Goal: Navigation & Orientation: Find specific page/section

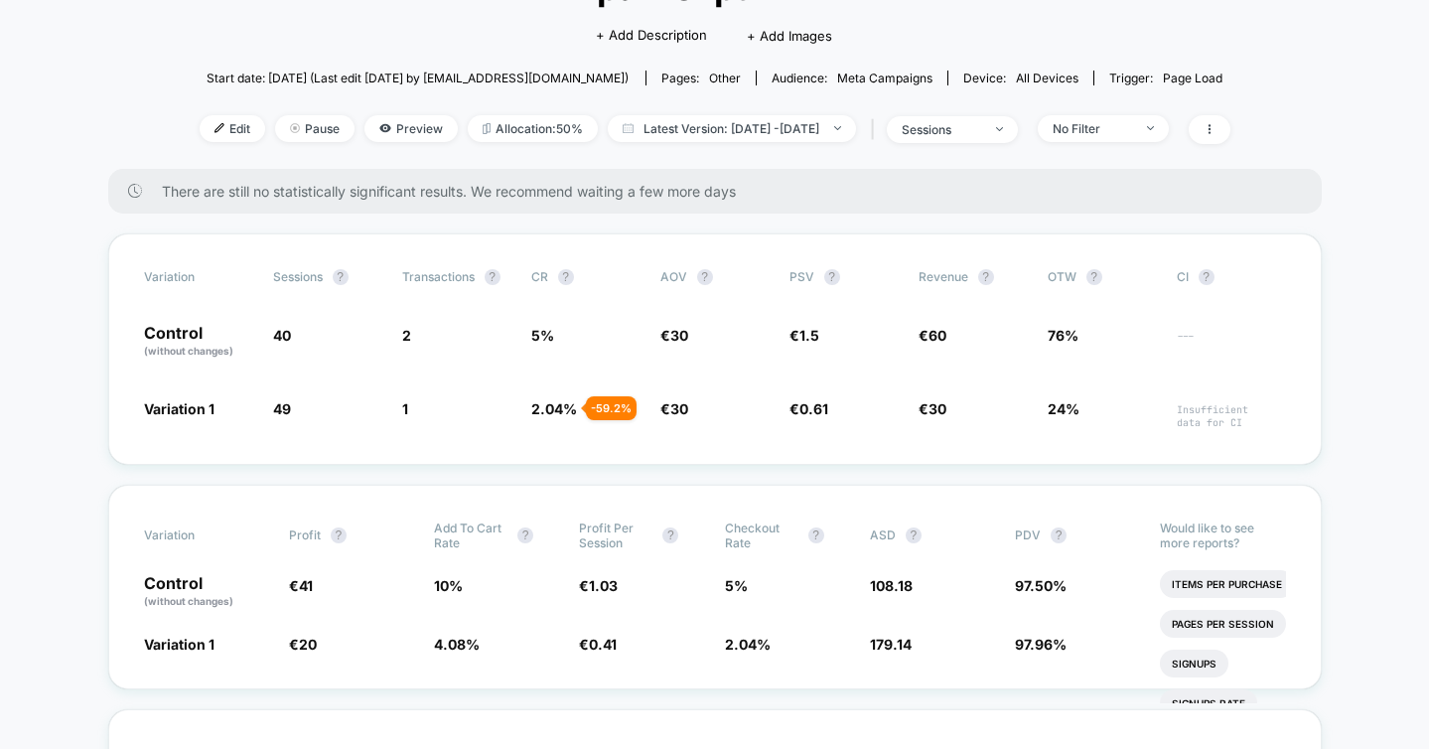
scroll to position [179, 0]
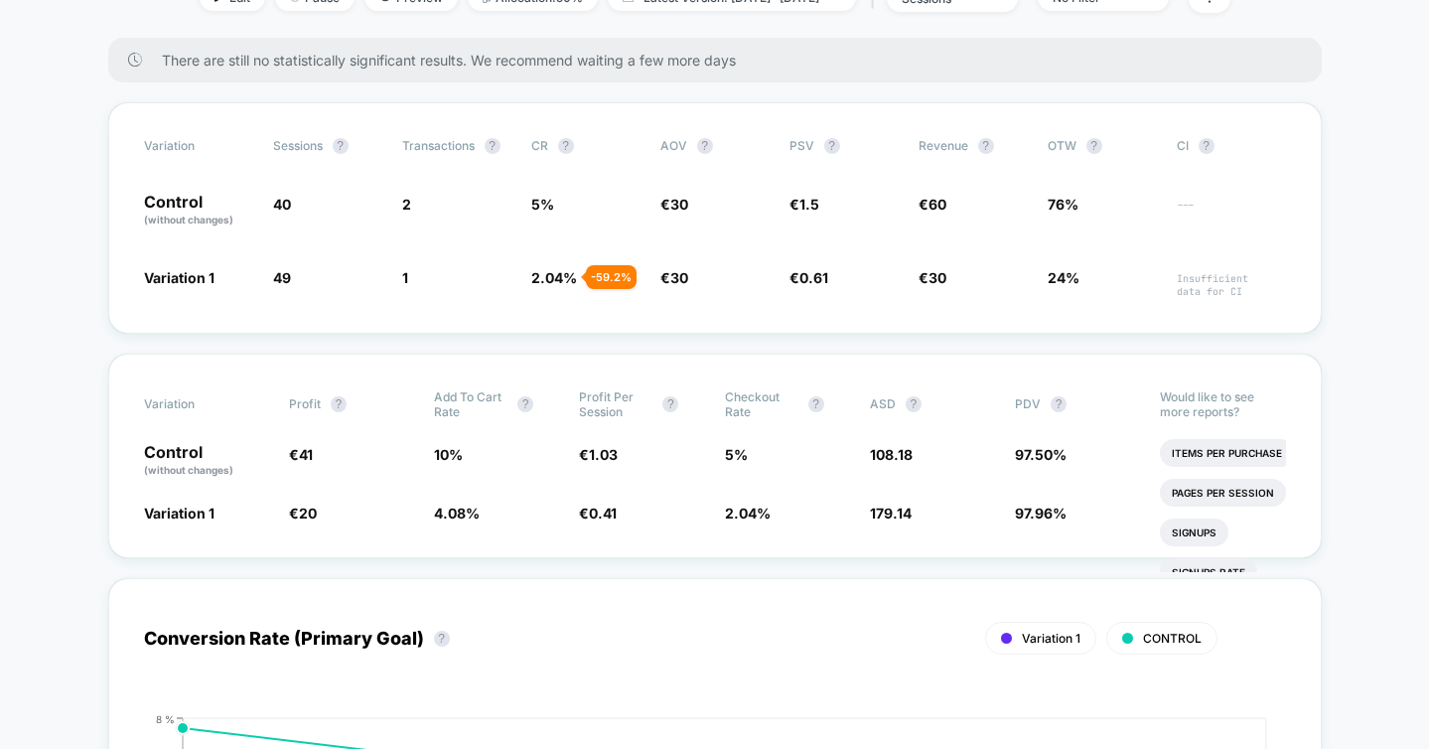
scroll to position [302, 0]
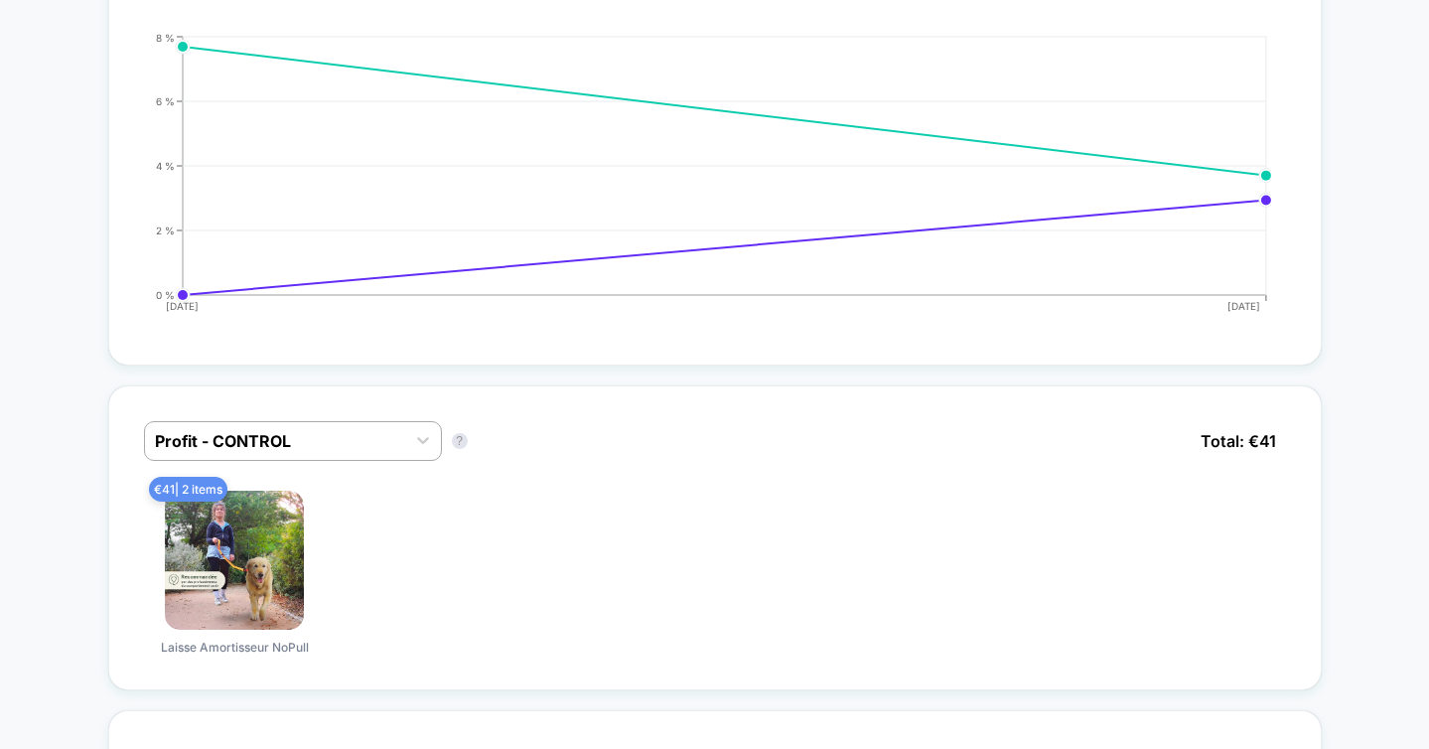
scroll to position [997, 0]
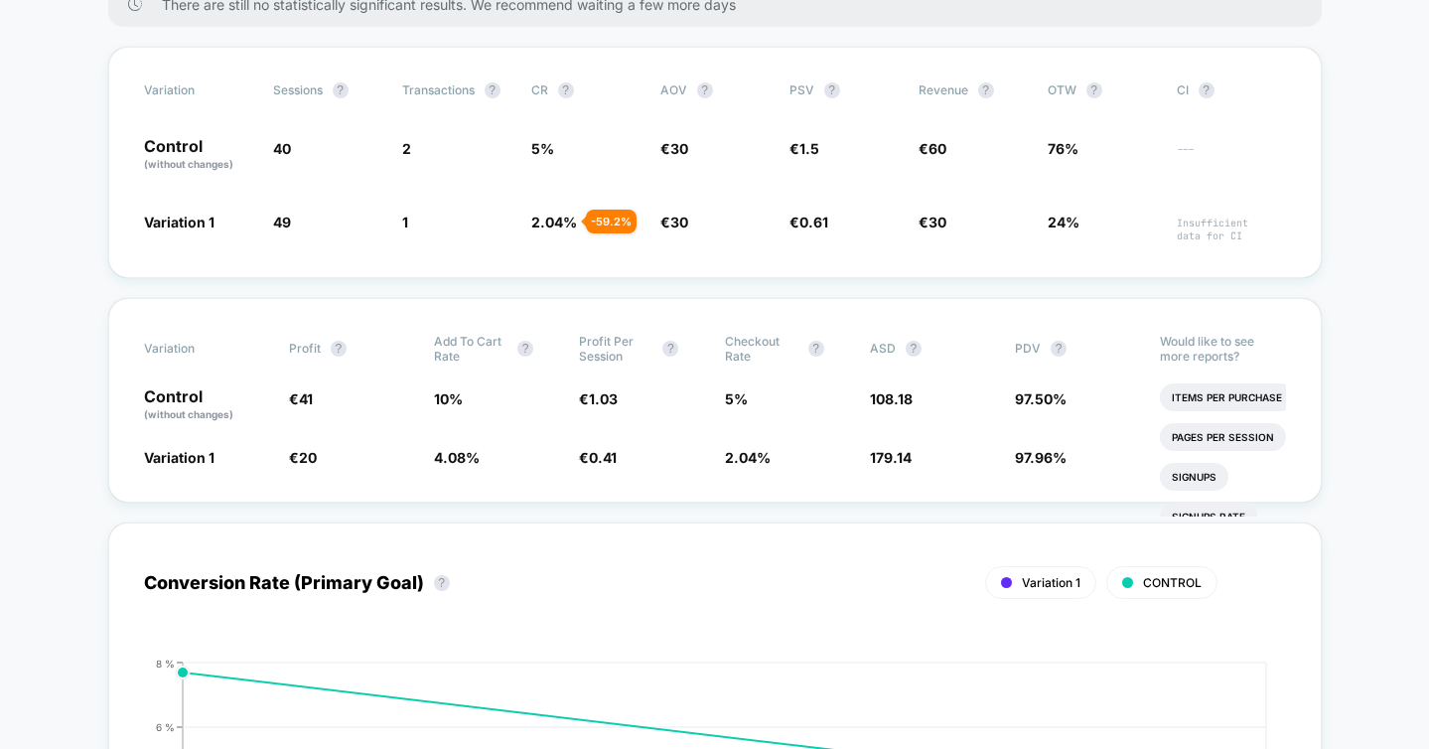
scroll to position [356, 0]
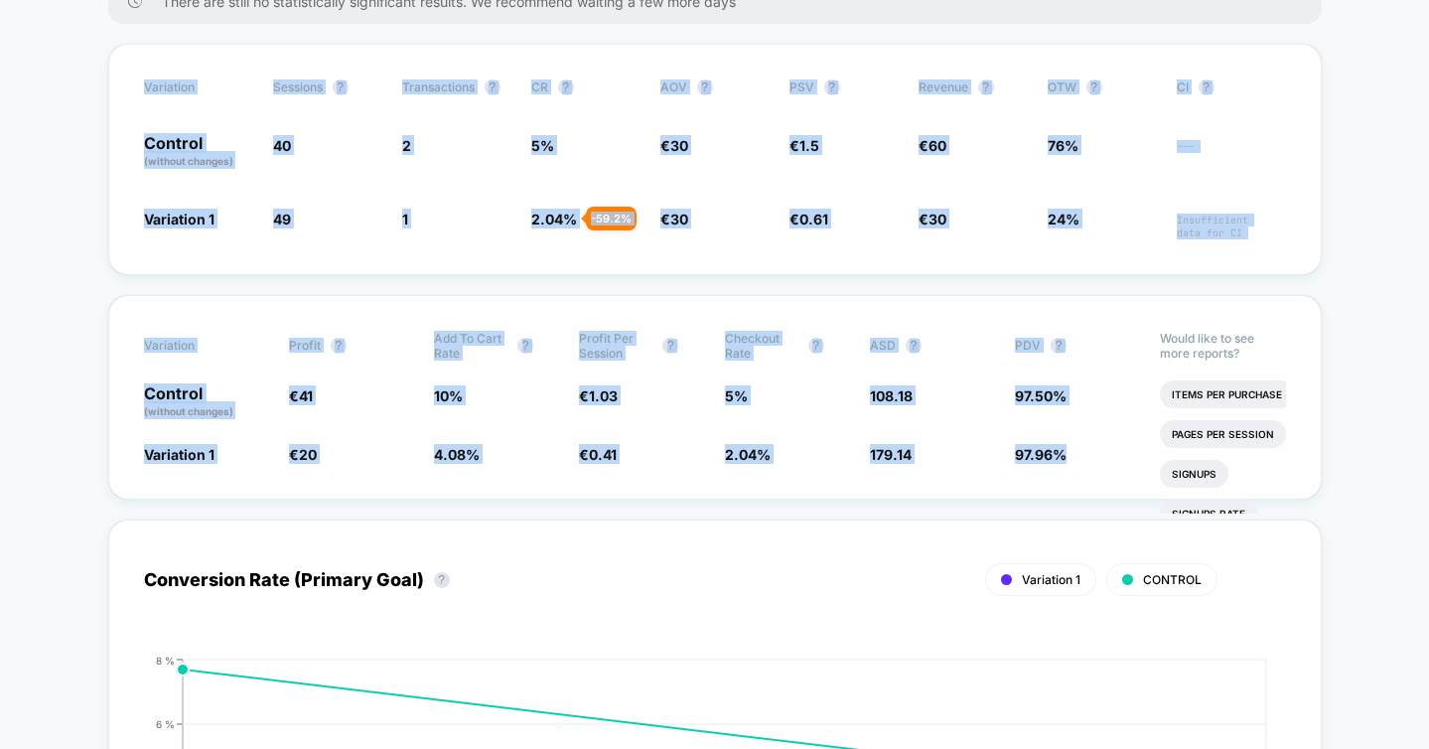
drag, startPoint x: 138, startPoint y: 80, endPoint x: 1099, endPoint y: 448, distance: 1028.9
copy div "Variation Sessions ? Transactions ? CR ? AOV ? PSV ? Revenue ? OTW ? CI ? Contr…"
